Goal: Information Seeking & Learning: Compare options

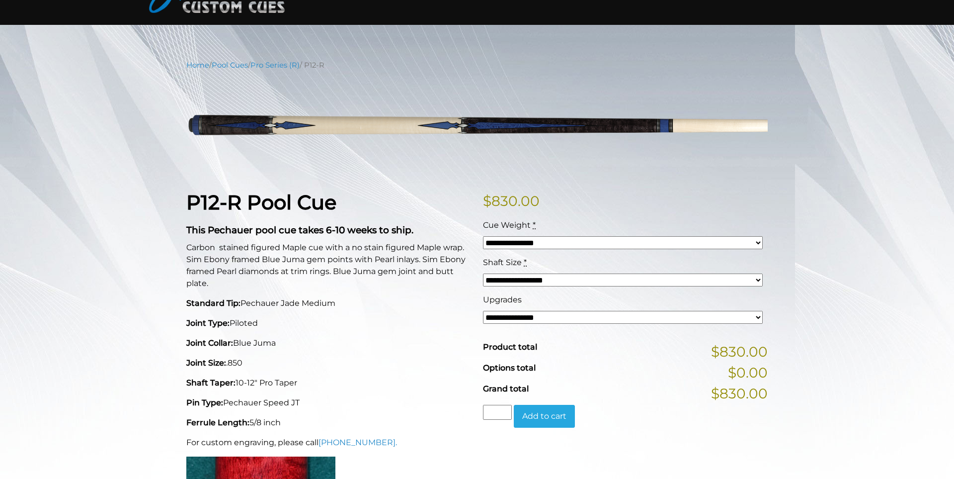
scroll to position [76, 0]
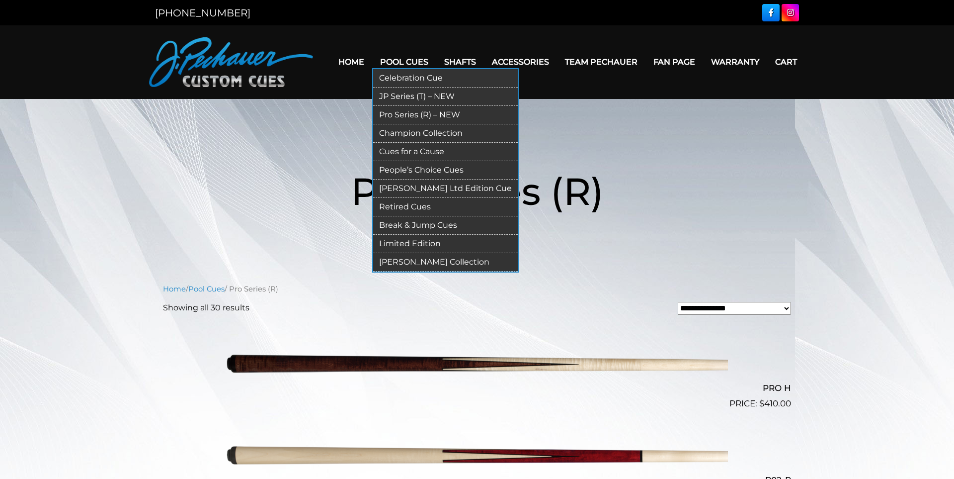
click at [406, 97] on link "JP Series (T) – NEW" at bounding box center [445, 96] width 145 height 18
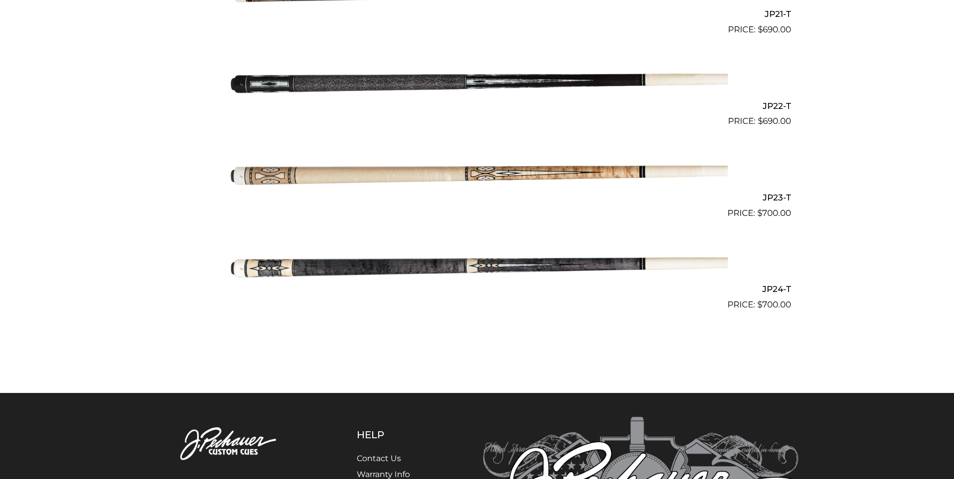
scroll to position [2202, 0]
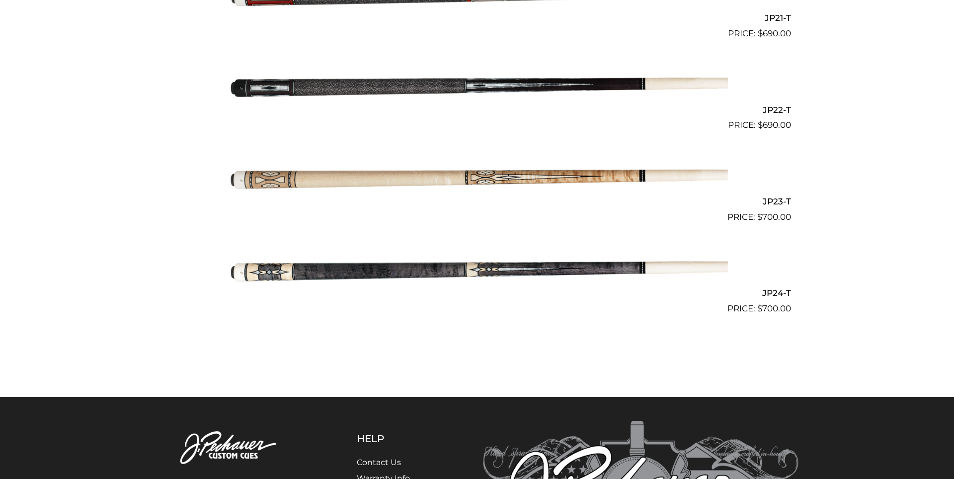
click at [419, 182] on img at bounding box center [477, 177] width 502 height 83
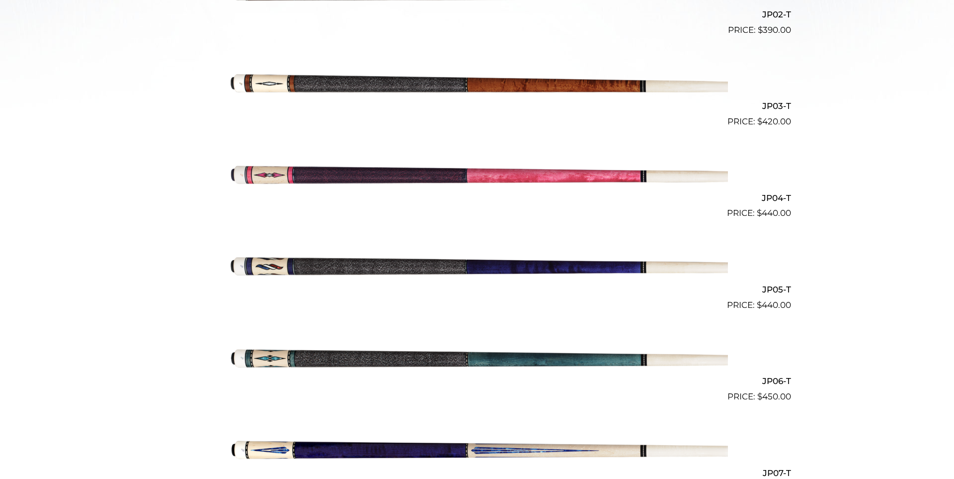
scroll to position [0, 0]
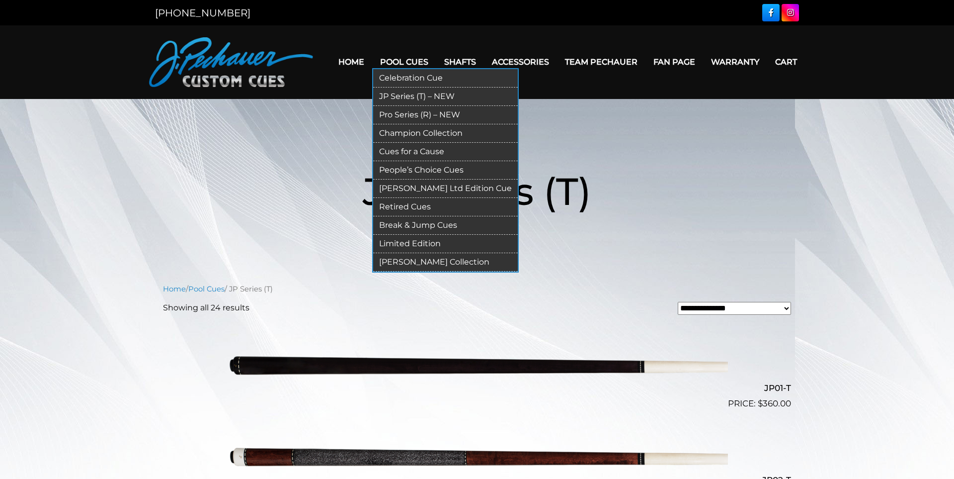
click at [435, 114] on link "Pro Series (R) – NEW" at bounding box center [445, 115] width 145 height 18
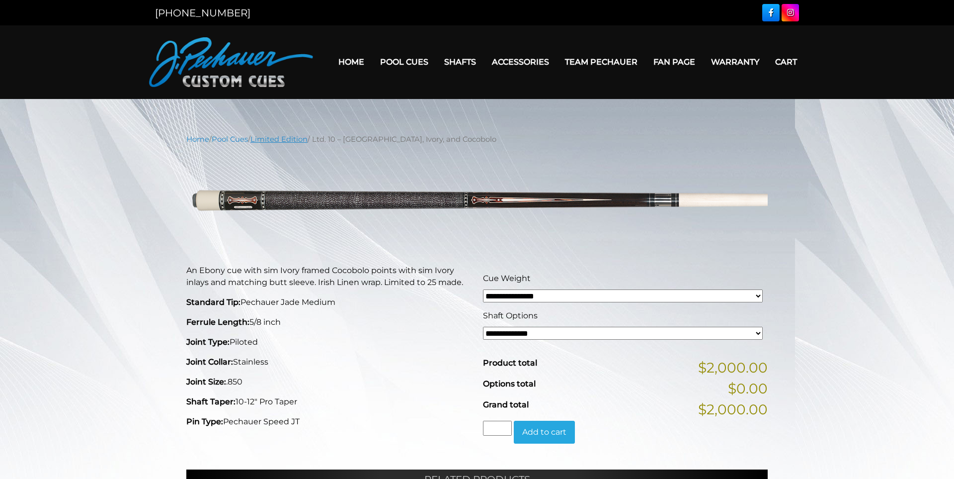
click at [287, 141] on link "Limited Edition" at bounding box center [278, 139] width 57 height 9
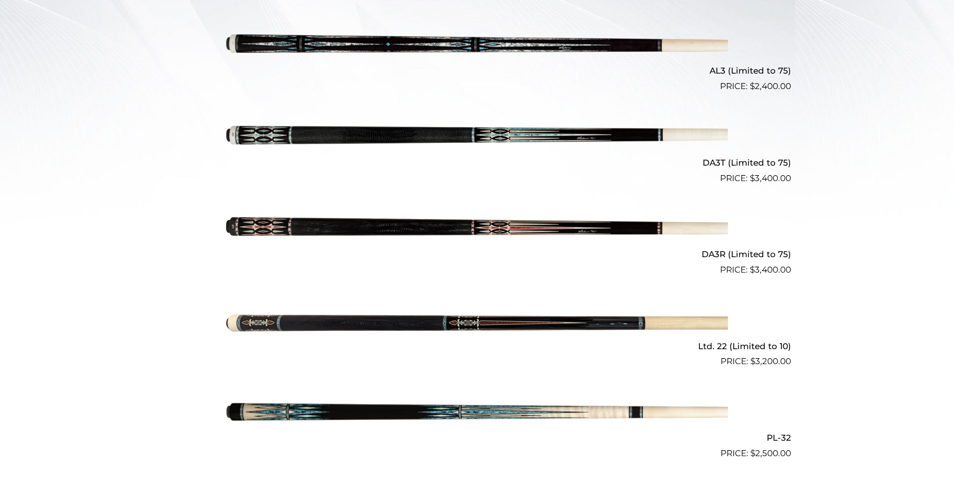
scroll to position [347, 0]
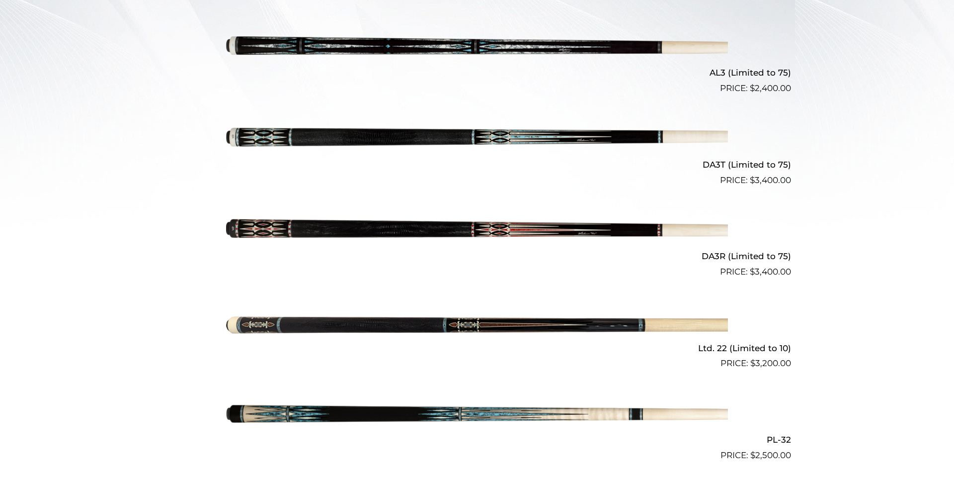
click at [330, 125] on img at bounding box center [477, 140] width 502 height 83
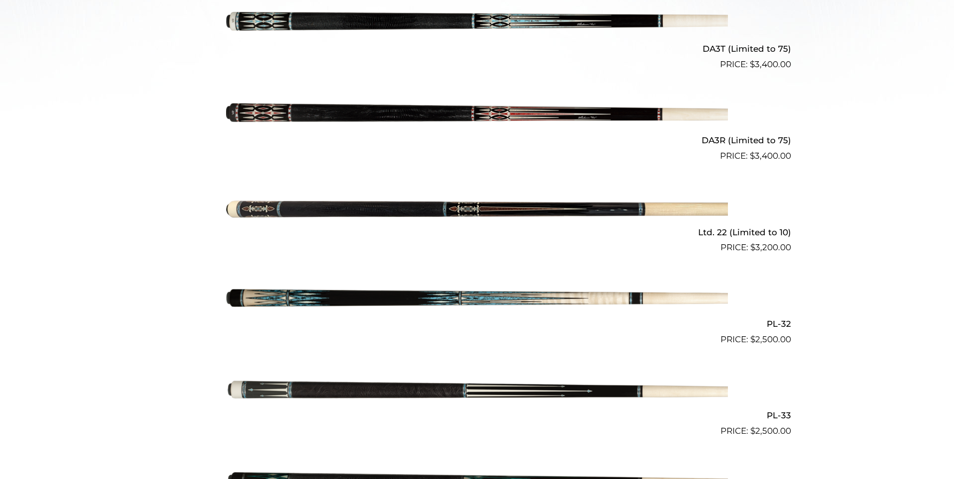
click at [351, 289] on img at bounding box center [477, 299] width 502 height 83
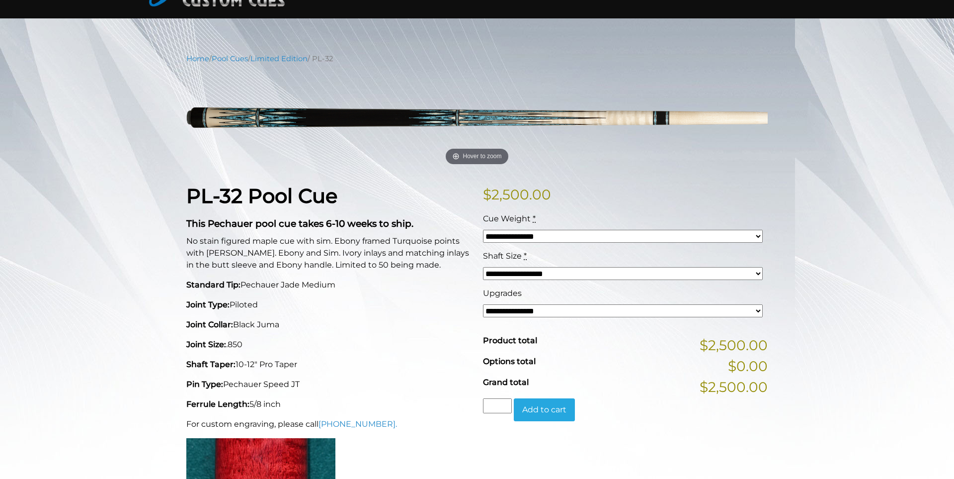
scroll to position [86, 0]
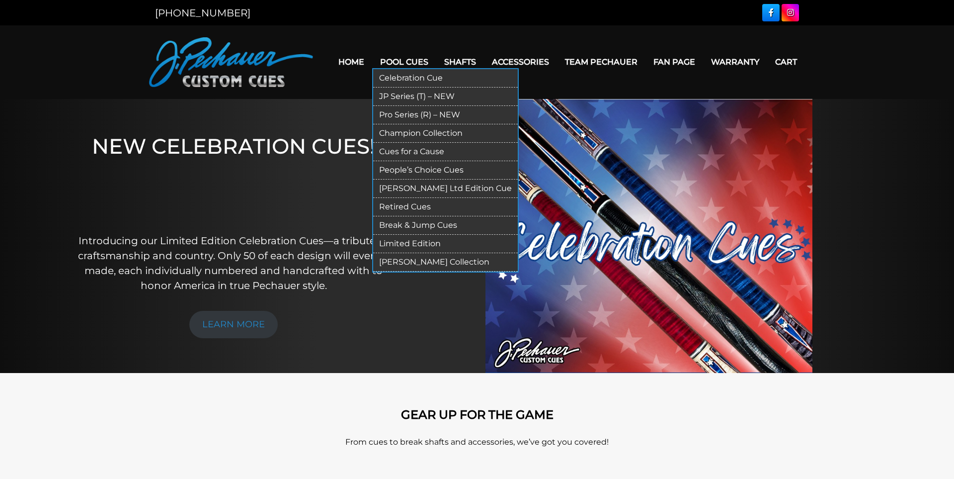
click at [404, 97] on link "JP Series (T) – NEW" at bounding box center [445, 96] width 145 height 18
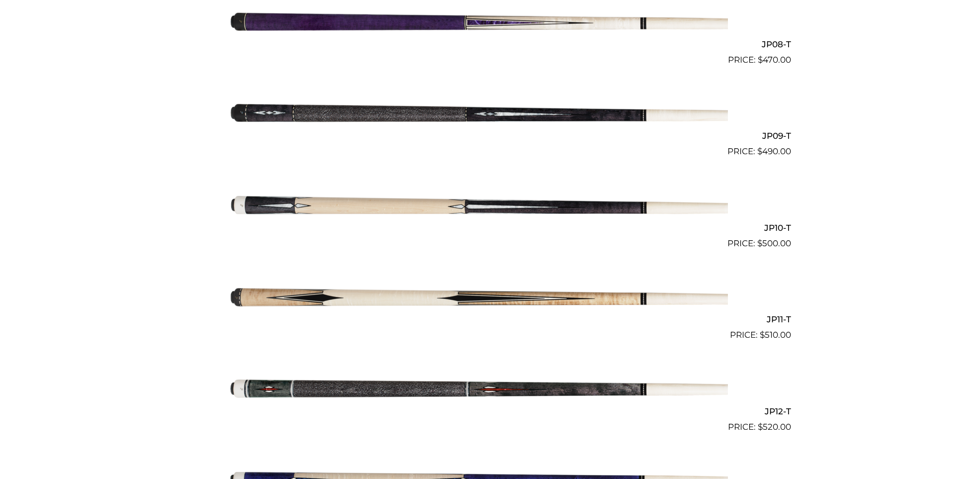
scroll to position [644, 0]
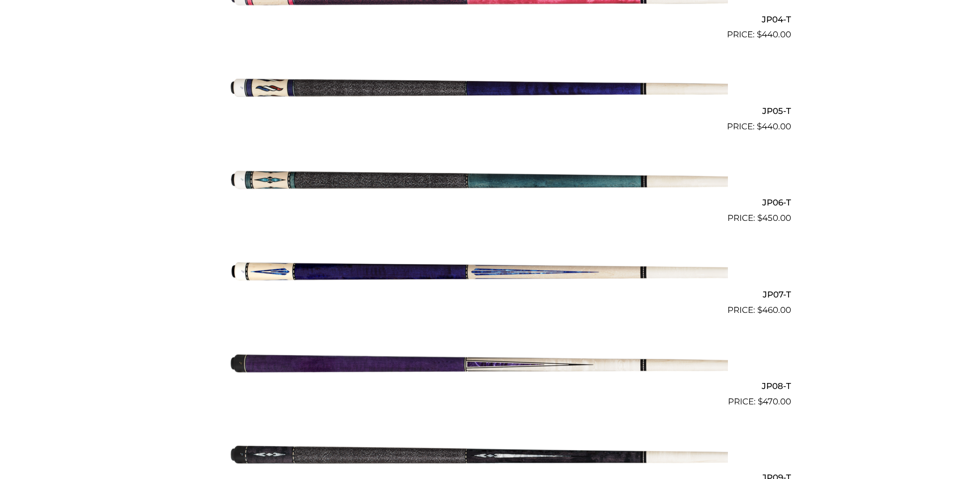
click at [411, 268] on img at bounding box center [477, 270] width 502 height 83
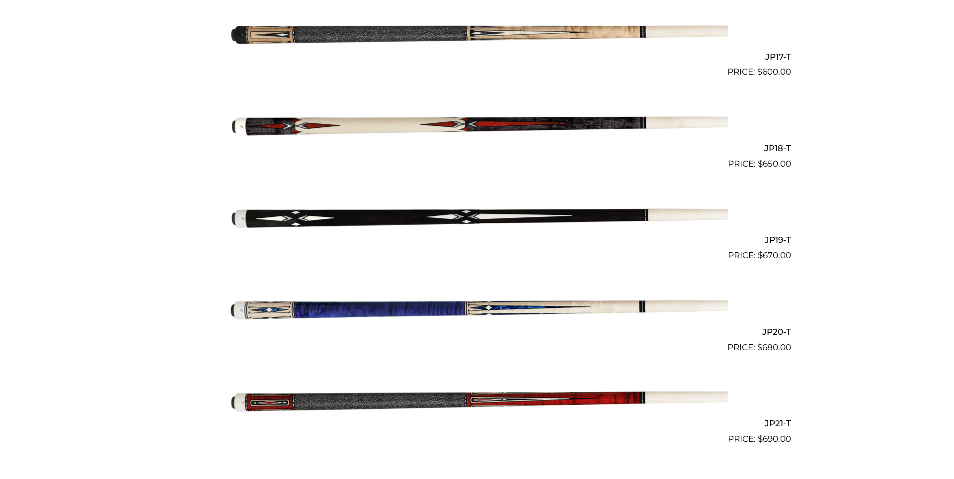
scroll to position [1801, 0]
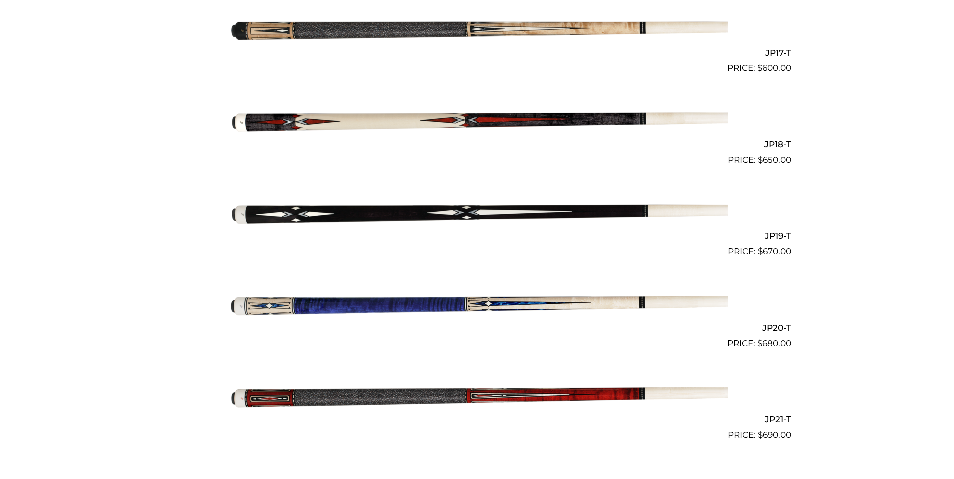
click at [386, 303] on img at bounding box center [477, 303] width 502 height 83
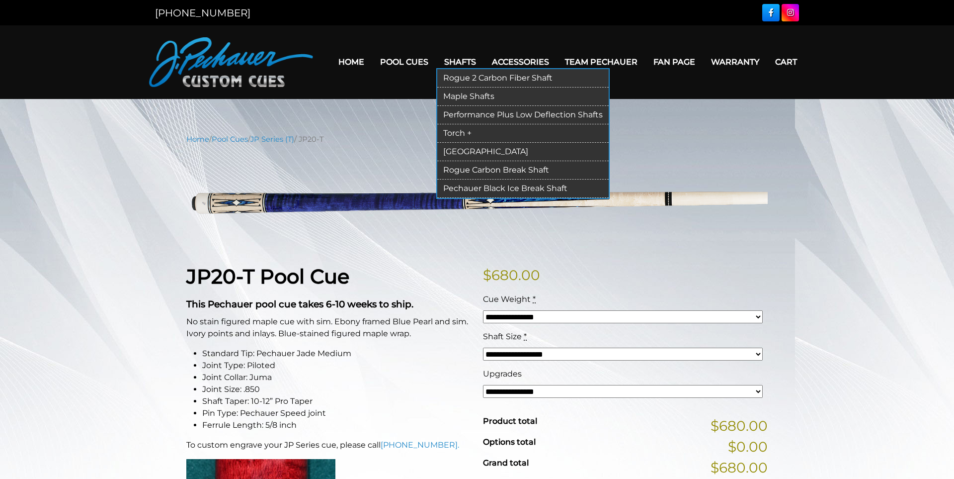
click at [493, 115] on link "Performance Plus Low Deflection Shafts" at bounding box center [522, 115] width 171 height 18
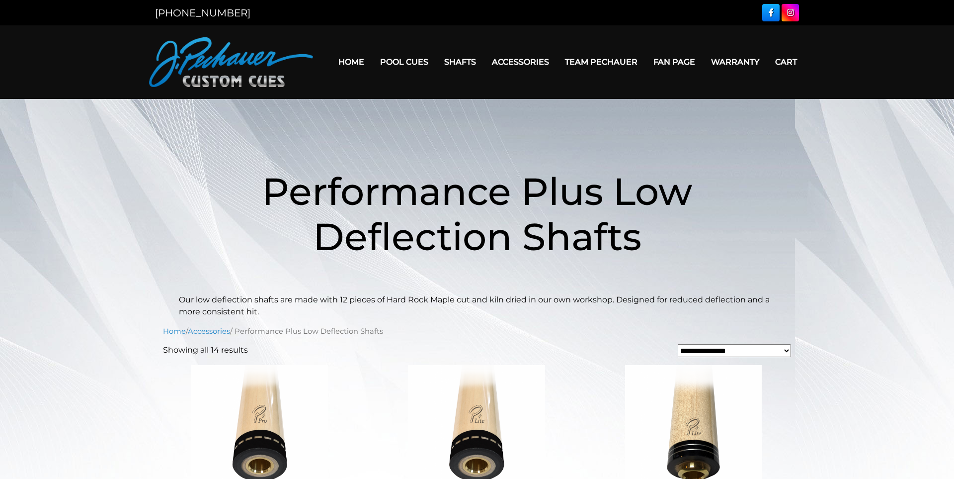
scroll to position [178, 0]
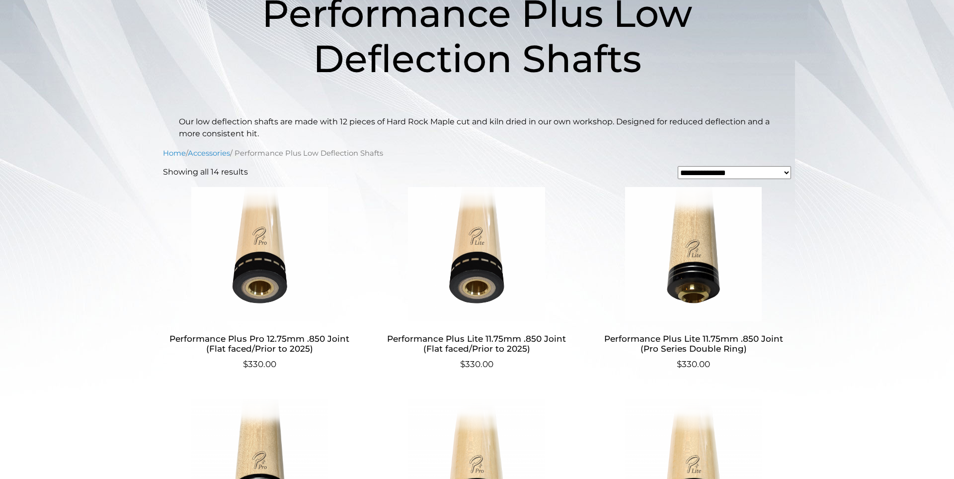
click at [252, 275] on img at bounding box center [259, 254] width 193 height 134
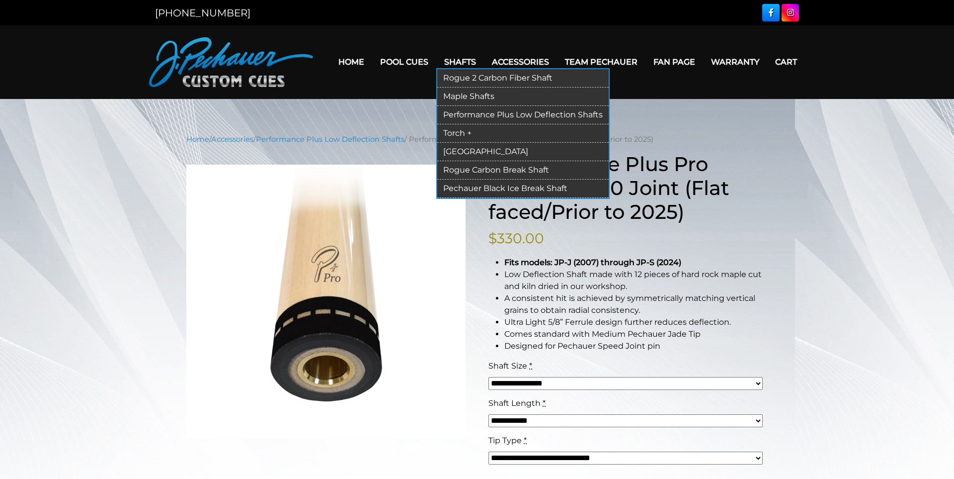
click at [459, 152] on link "[GEOGRAPHIC_DATA]" at bounding box center [522, 152] width 171 height 18
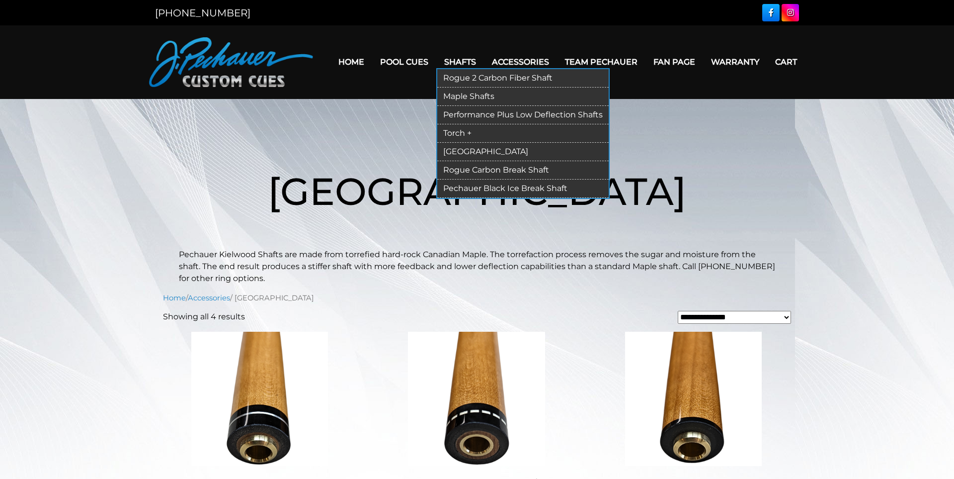
click at [487, 168] on link "Rogue Carbon Break Shaft" at bounding box center [522, 170] width 171 height 18
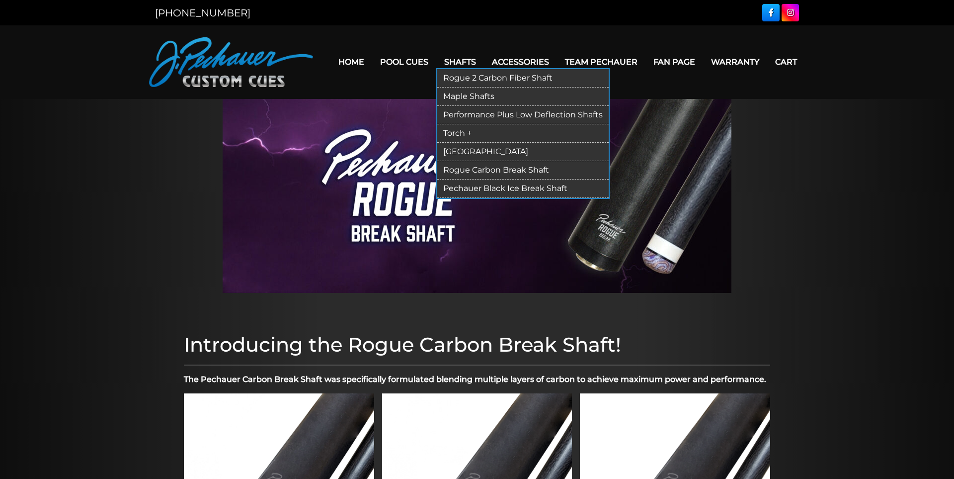
click at [463, 186] on link "Pechauer Black Ice Break Shaft" at bounding box center [522, 188] width 171 height 18
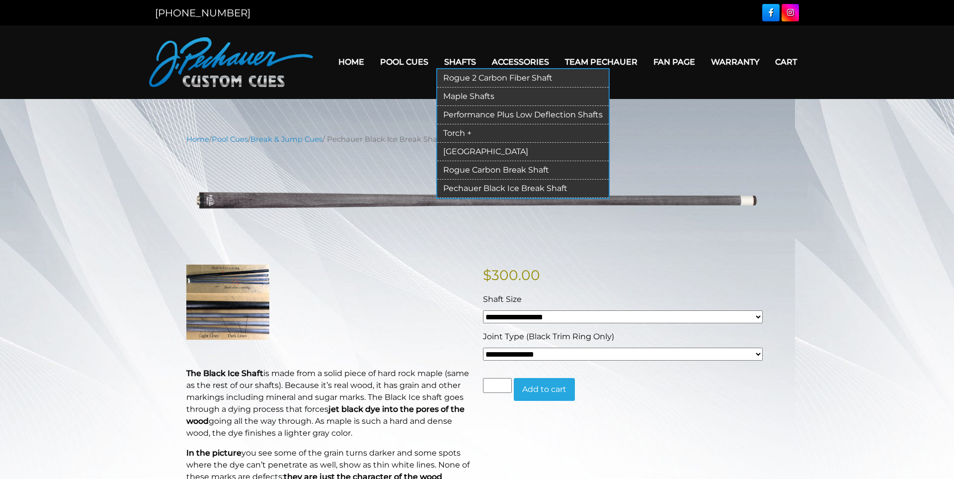
click at [473, 94] on link "Maple Shafts" at bounding box center [522, 96] width 171 height 18
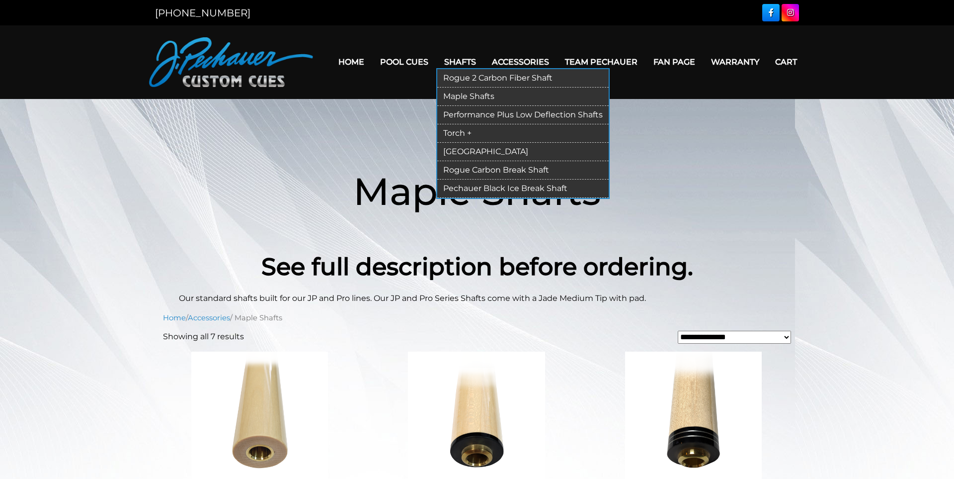
click at [470, 80] on link "Rogue 2 Carbon Fiber Shaft" at bounding box center [522, 78] width 171 height 18
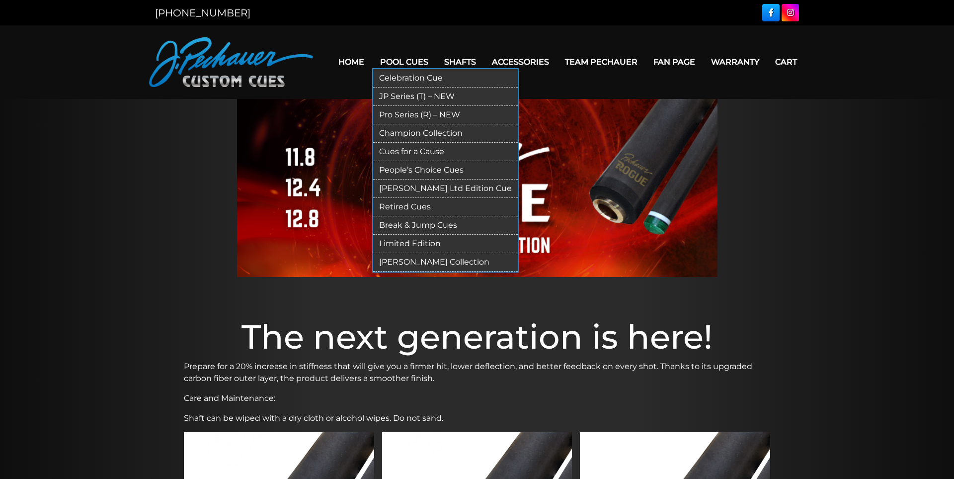
click at [412, 99] on link "JP Series (T) – NEW" at bounding box center [445, 96] width 145 height 18
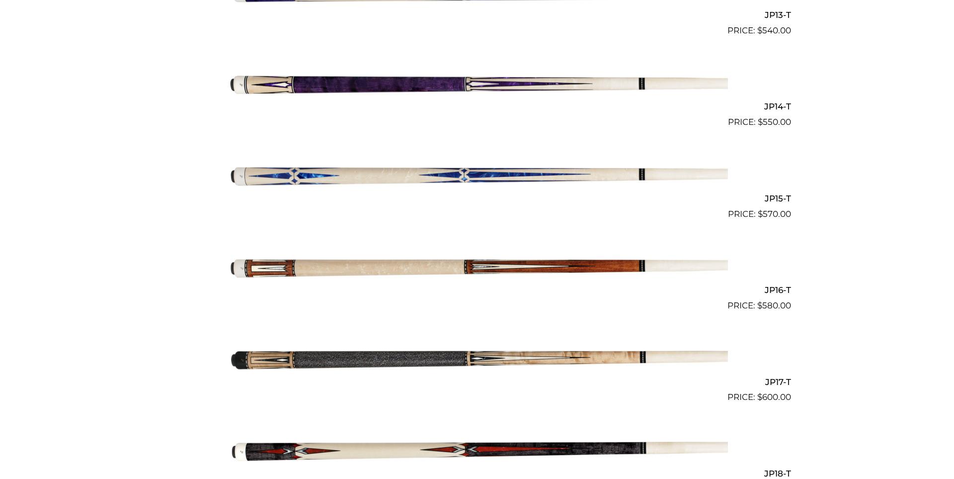
scroll to position [1474, 0]
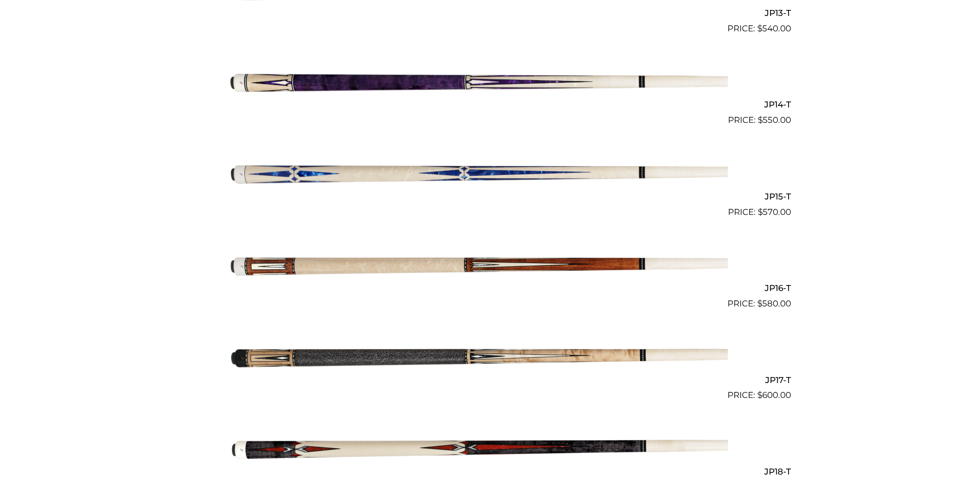
click at [435, 259] on img at bounding box center [477, 264] width 502 height 83
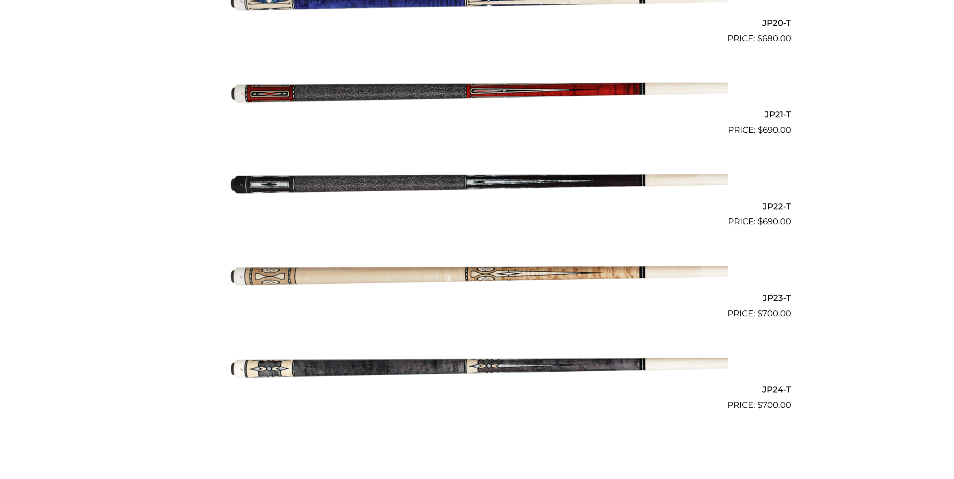
scroll to position [2110, 0]
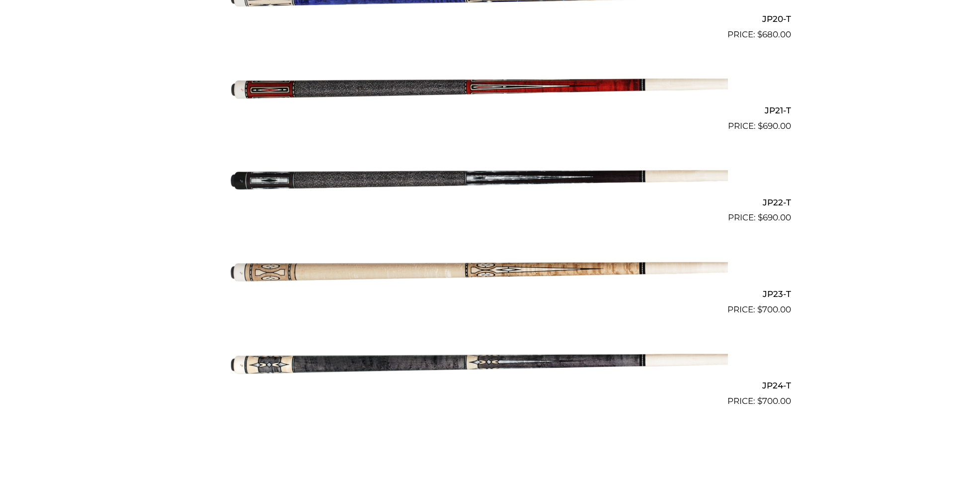
click at [372, 273] on img at bounding box center [477, 269] width 502 height 83
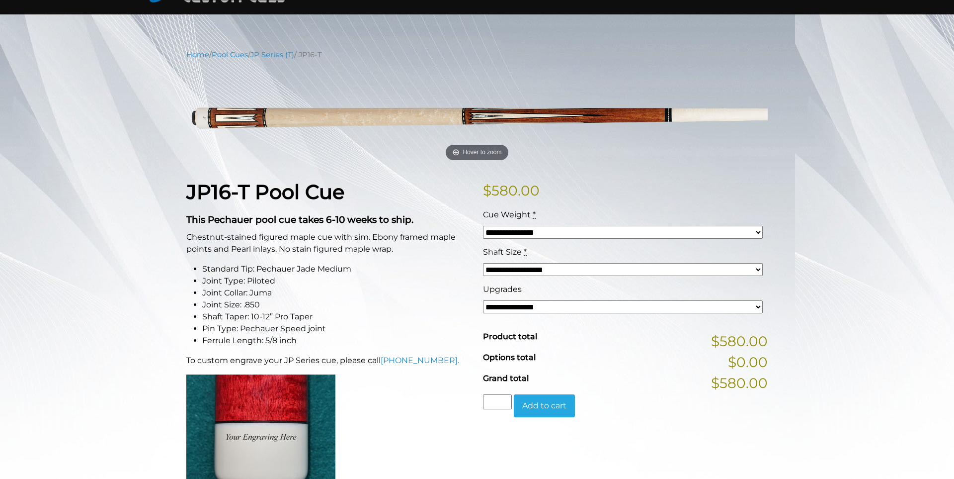
scroll to position [412, 0]
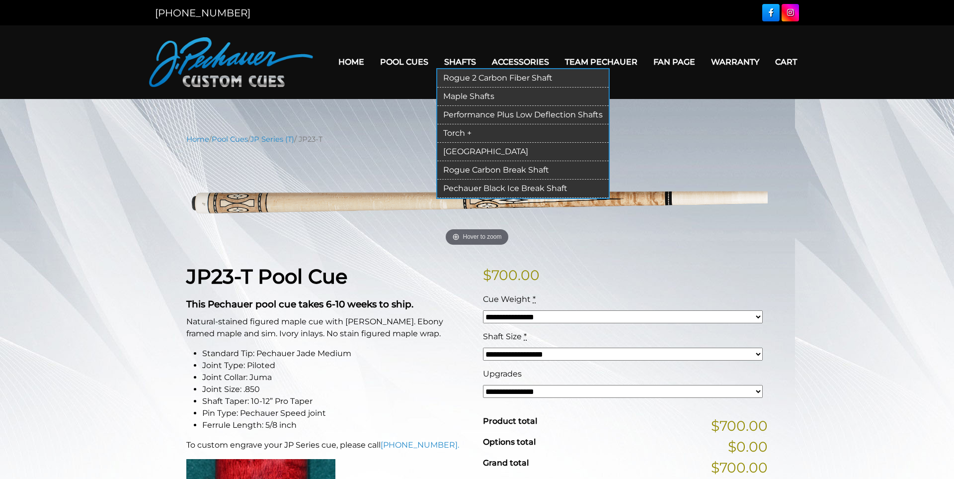
click at [449, 130] on link "Torch +" at bounding box center [522, 133] width 171 height 18
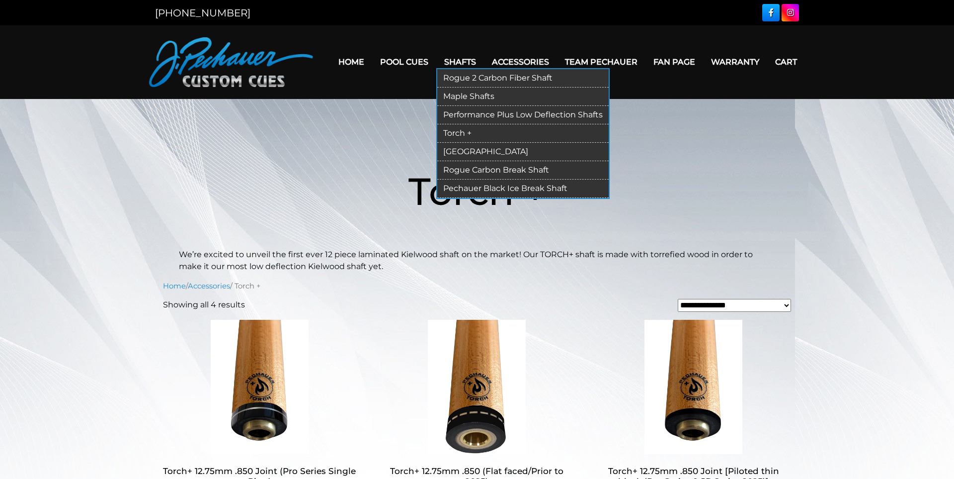
click at [479, 115] on link "Performance Plus Low Deflection Shafts" at bounding box center [522, 115] width 171 height 18
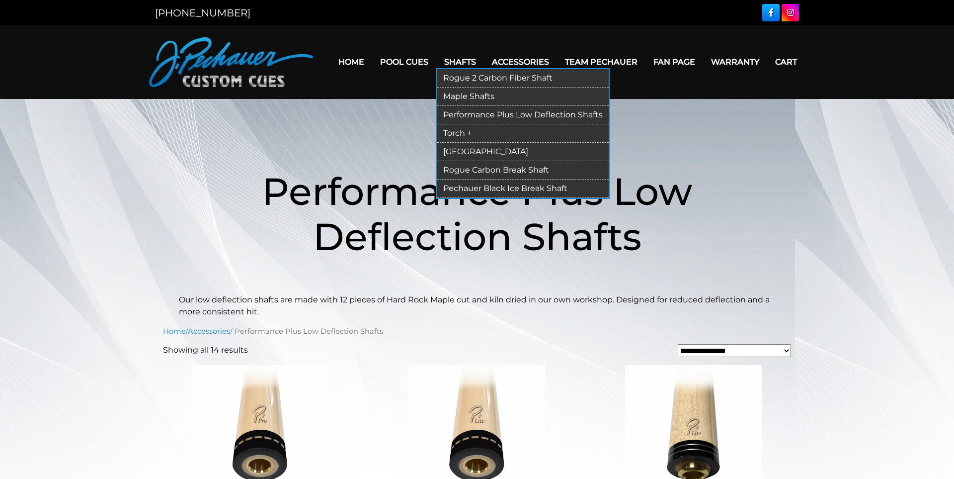
click at [507, 80] on link "Rogue 2 Carbon Fiber Shaft" at bounding box center [522, 78] width 171 height 18
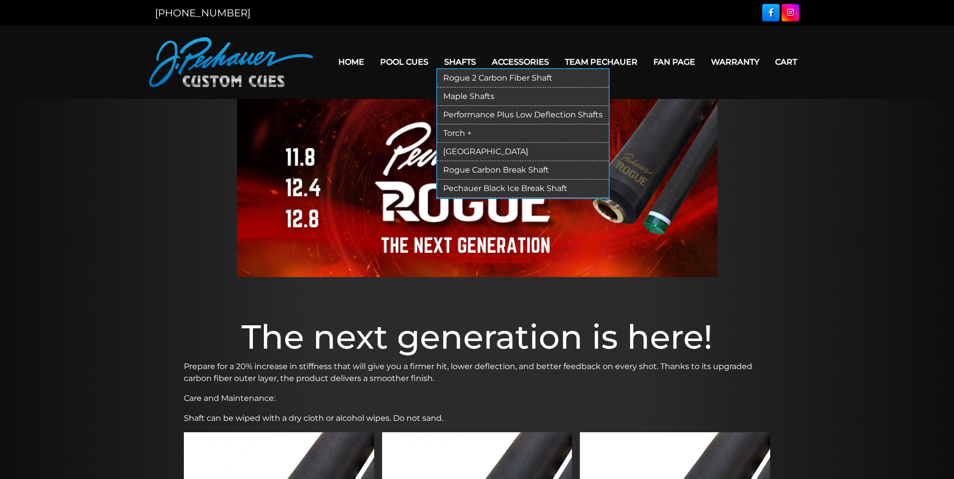
click at [495, 117] on link "Performance Plus Low Deflection Shafts" at bounding box center [522, 115] width 171 height 18
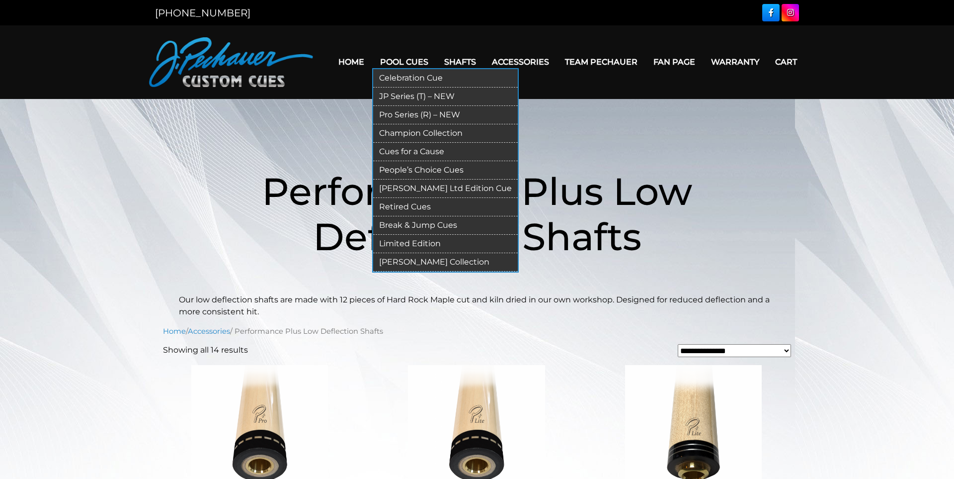
click at [405, 115] on link "Pro Series (R) – NEW" at bounding box center [445, 115] width 145 height 18
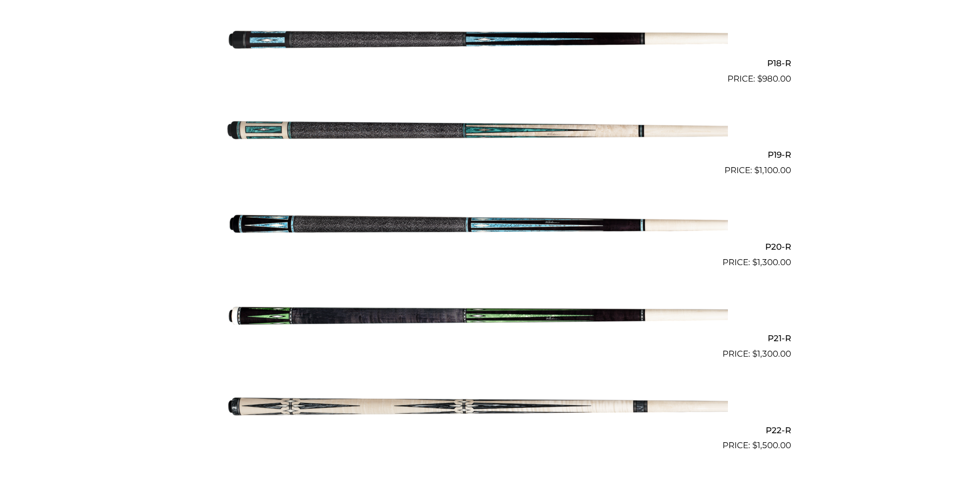
scroll to position [1948, 0]
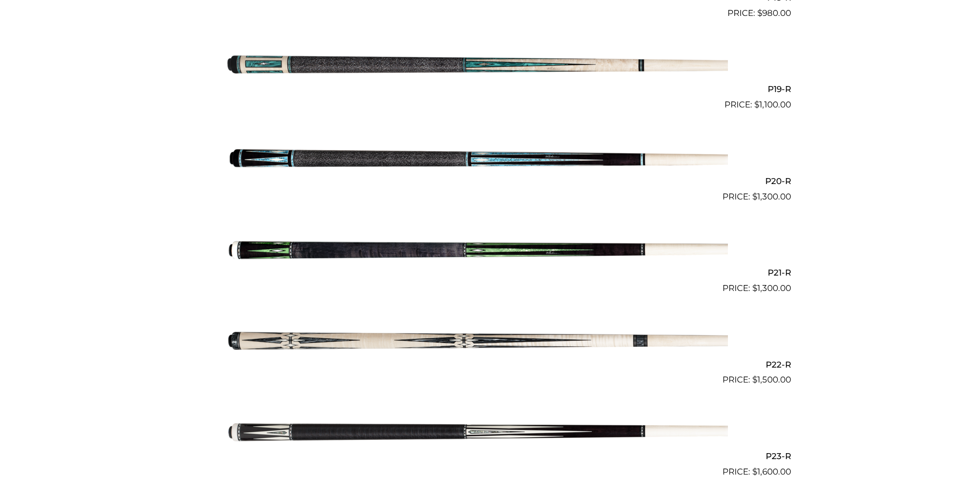
click at [423, 252] on img at bounding box center [477, 248] width 502 height 83
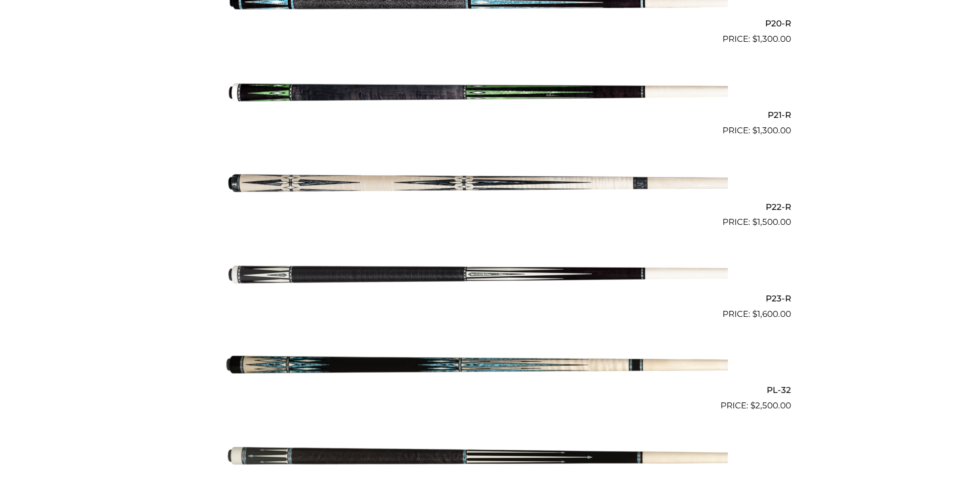
scroll to position [2113, 0]
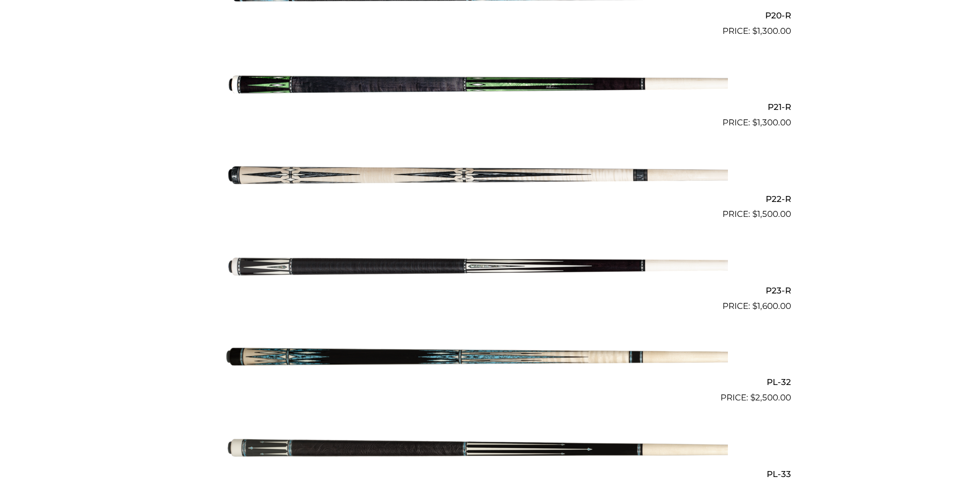
click at [350, 181] on img at bounding box center [477, 174] width 502 height 83
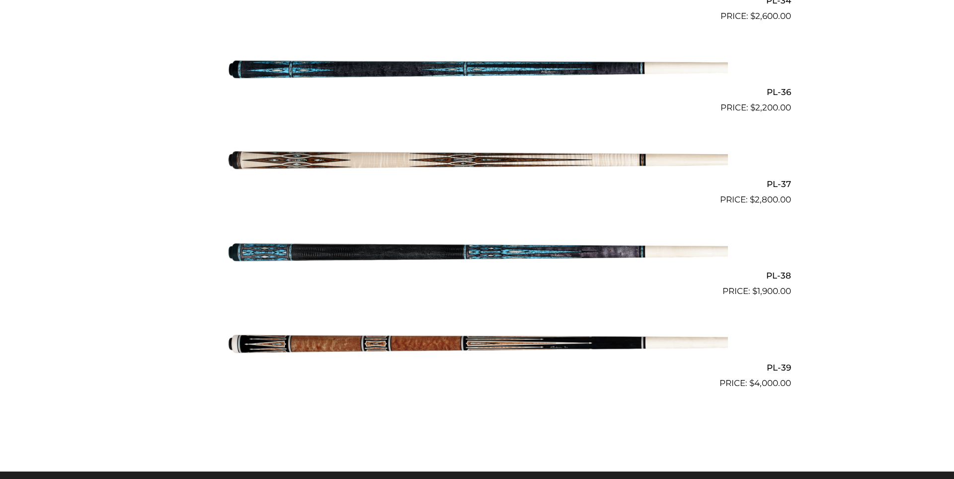
scroll to position [2670, 0]
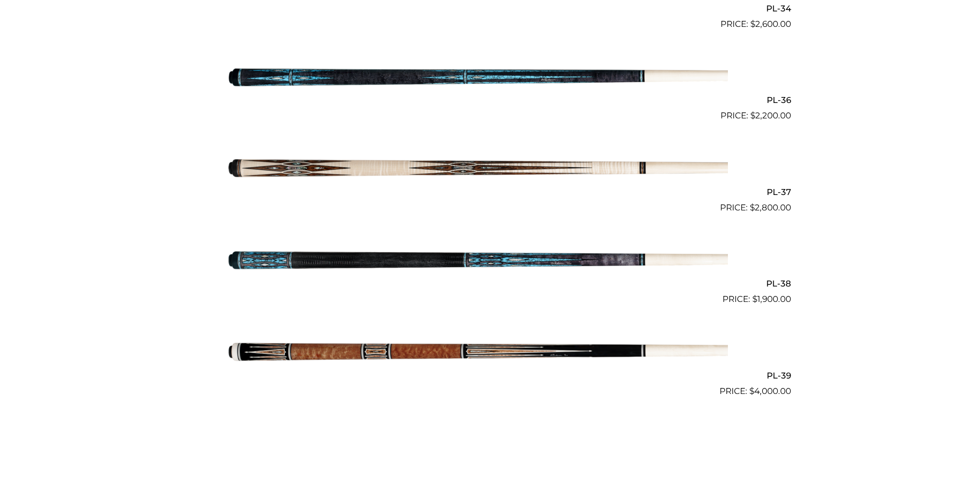
click at [406, 164] on img at bounding box center [477, 167] width 502 height 83
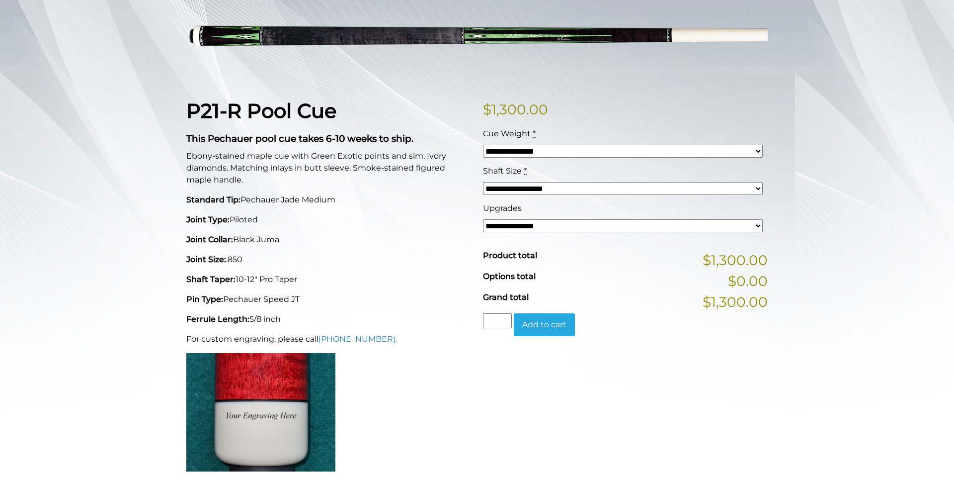
scroll to position [184, 0]
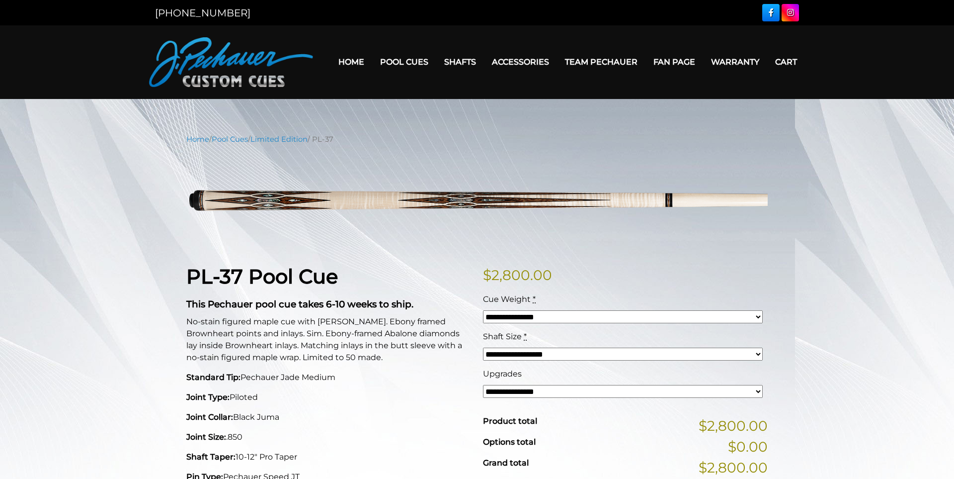
scroll to position [4, 0]
